Goal: Task Accomplishment & Management: Complete application form

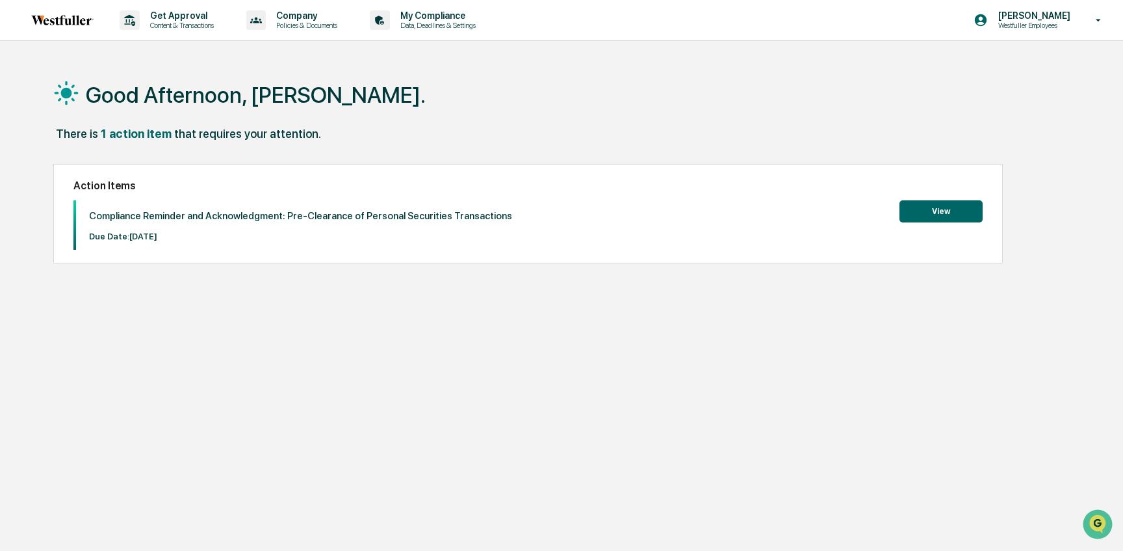
click at [926, 201] on button "View" at bounding box center [941, 211] width 83 height 22
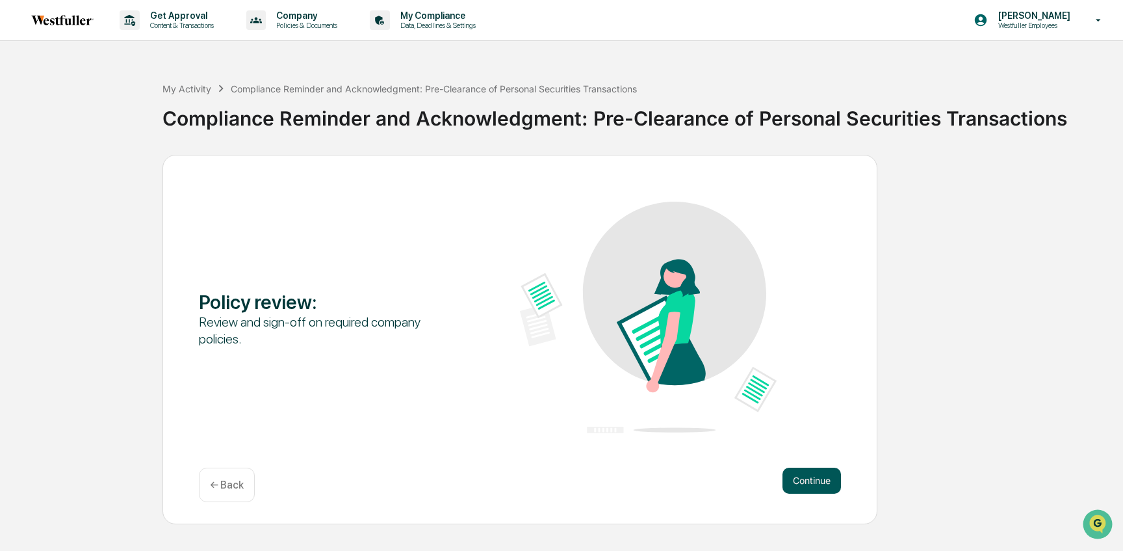
click at [792, 484] on button "Continue" at bounding box center [812, 480] width 59 height 26
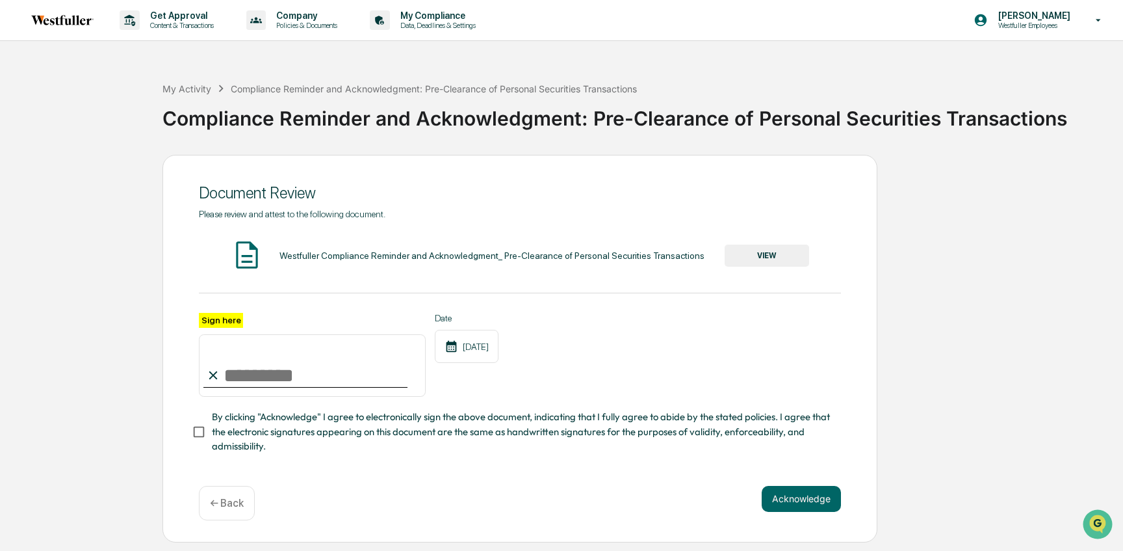
click at [315, 363] on input "Sign here" at bounding box center [312, 365] width 227 height 62
type input "**********"
click at [785, 514] on div "Acknowledge ← Back" at bounding box center [520, 503] width 642 height 34
click at [785, 498] on button "Acknowledge" at bounding box center [801, 499] width 79 height 26
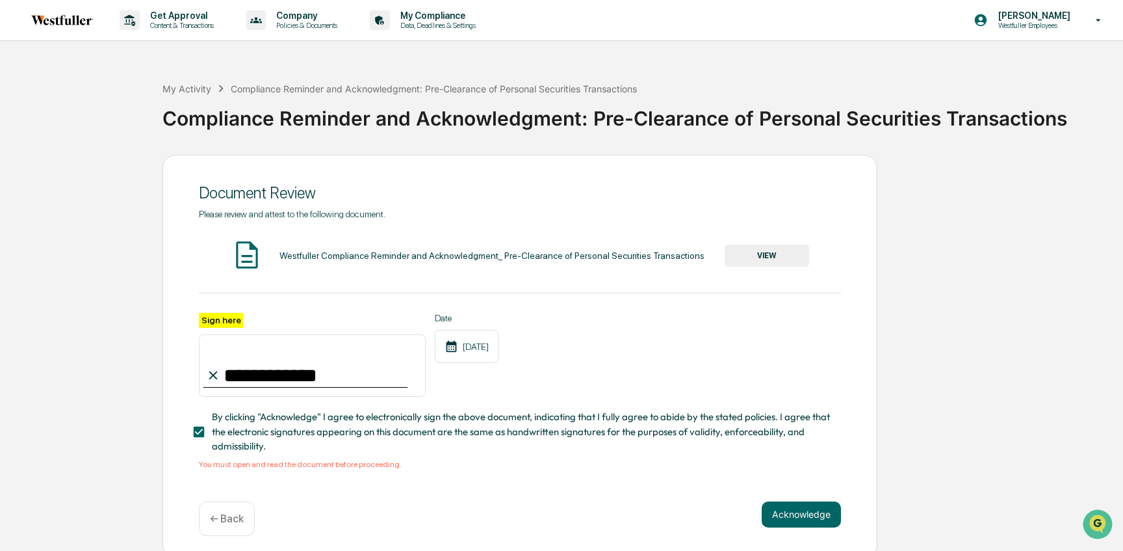
click at [810, 527] on div "Acknowledge ← Back" at bounding box center [520, 518] width 642 height 34
click at [810, 517] on button "Acknowledge" at bounding box center [801, 514] width 79 height 26
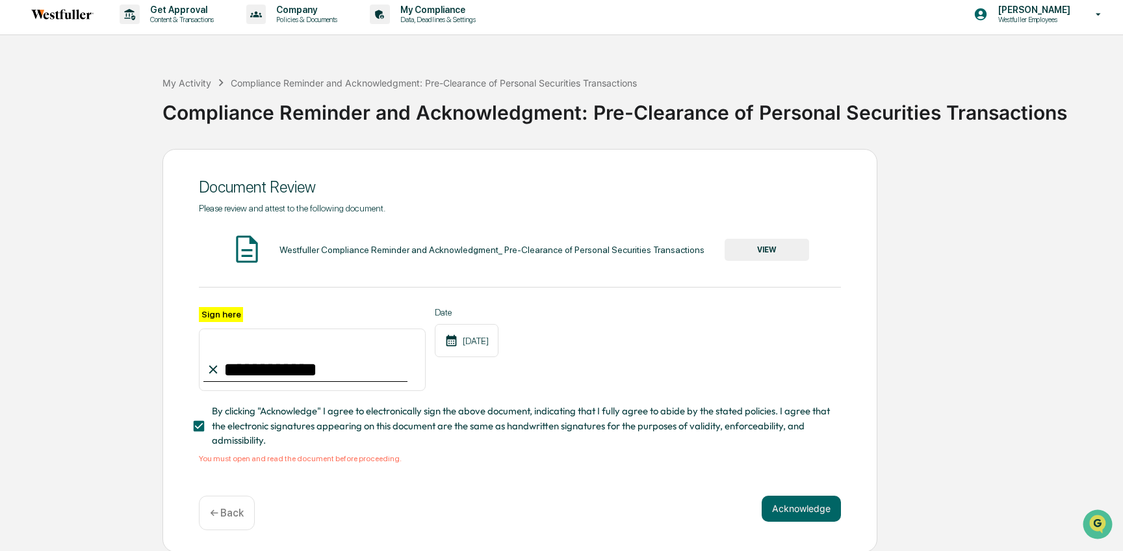
click at [772, 235] on div "Westfuller Compliance Reminder and Acknowledgment_ Pre-Clearance of Personal Se…" at bounding box center [520, 250] width 642 height 34
click at [774, 260] on button "VIEW" at bounding box center [767, 250] width 85 height 22
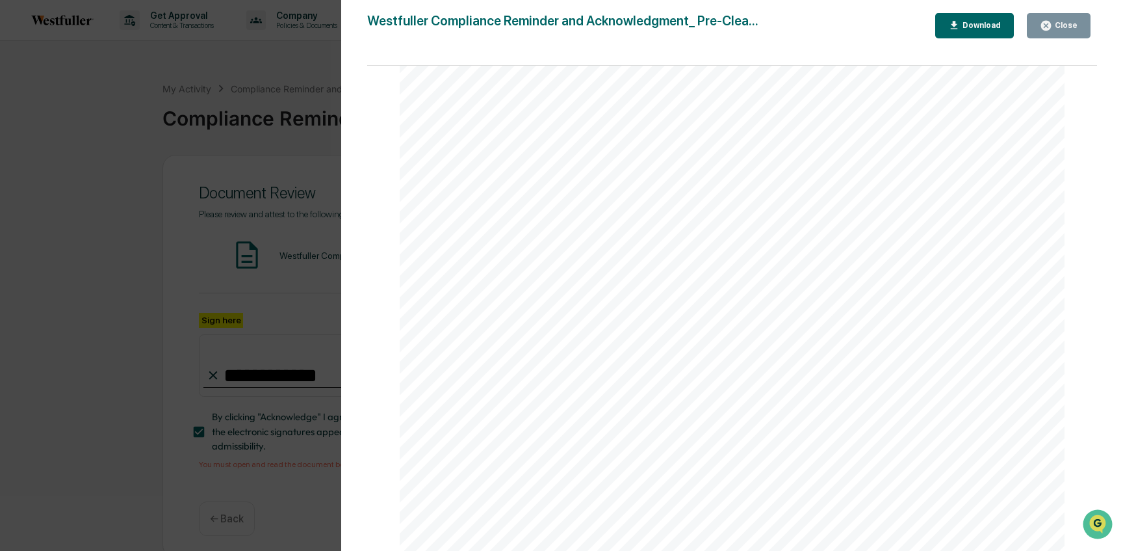
scroll to position [78, 0]
click at [1050, 20] on icon "button" at bounding box center [1046, 26] width 12 height 12
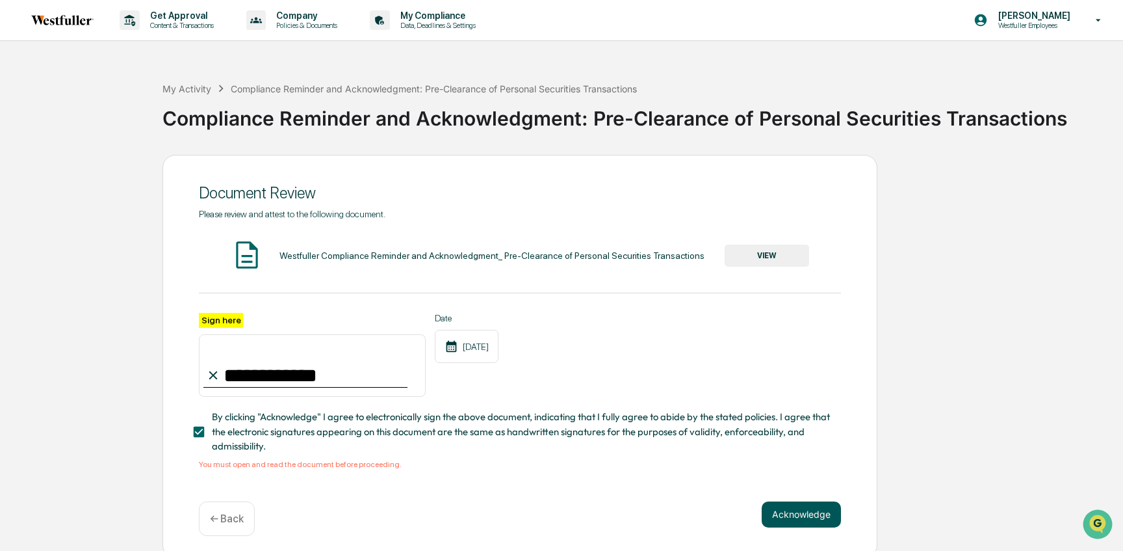
click at [802, 504] on button "Acknowledge" at bounding box center [801, 514] width 79 height 26
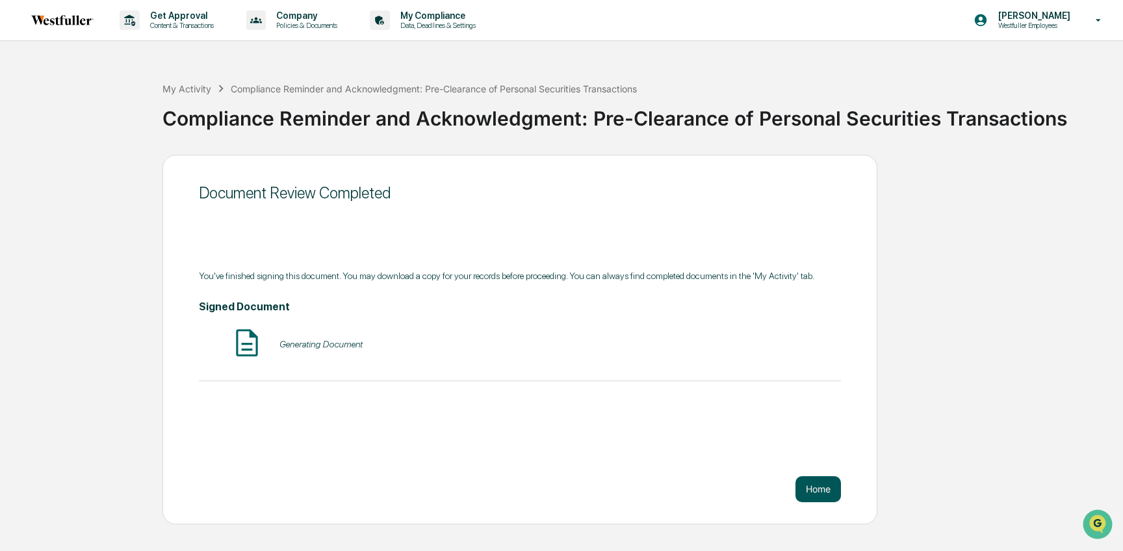
click at [822, 485] on button "Home" at bounding box center [819, 489] width 46 height 26
